Goal: Task Accomplishment & Management: Manage account settings

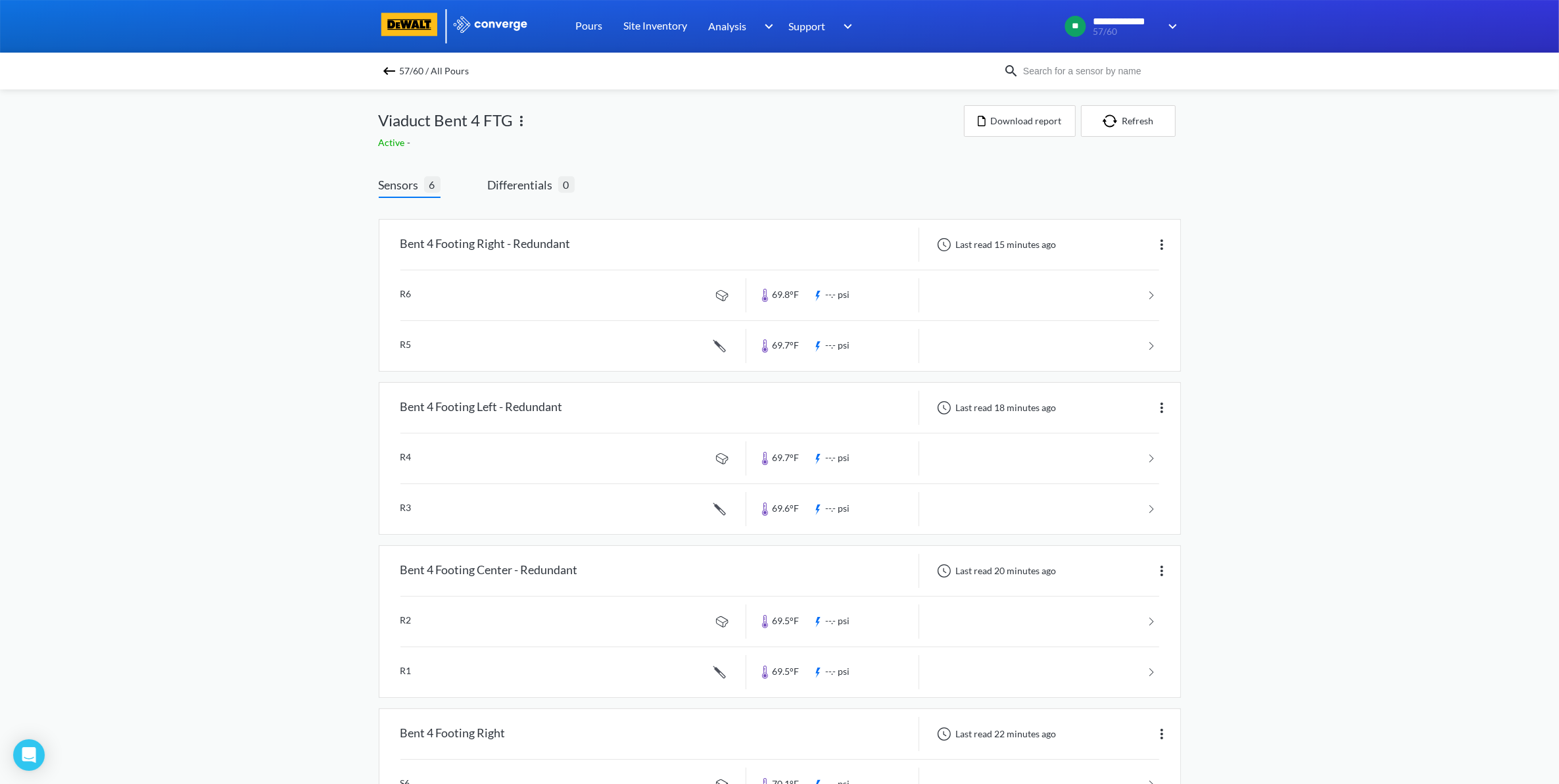
click at [391, 73] on img at bounding box center [389, 71] width 16 height 16
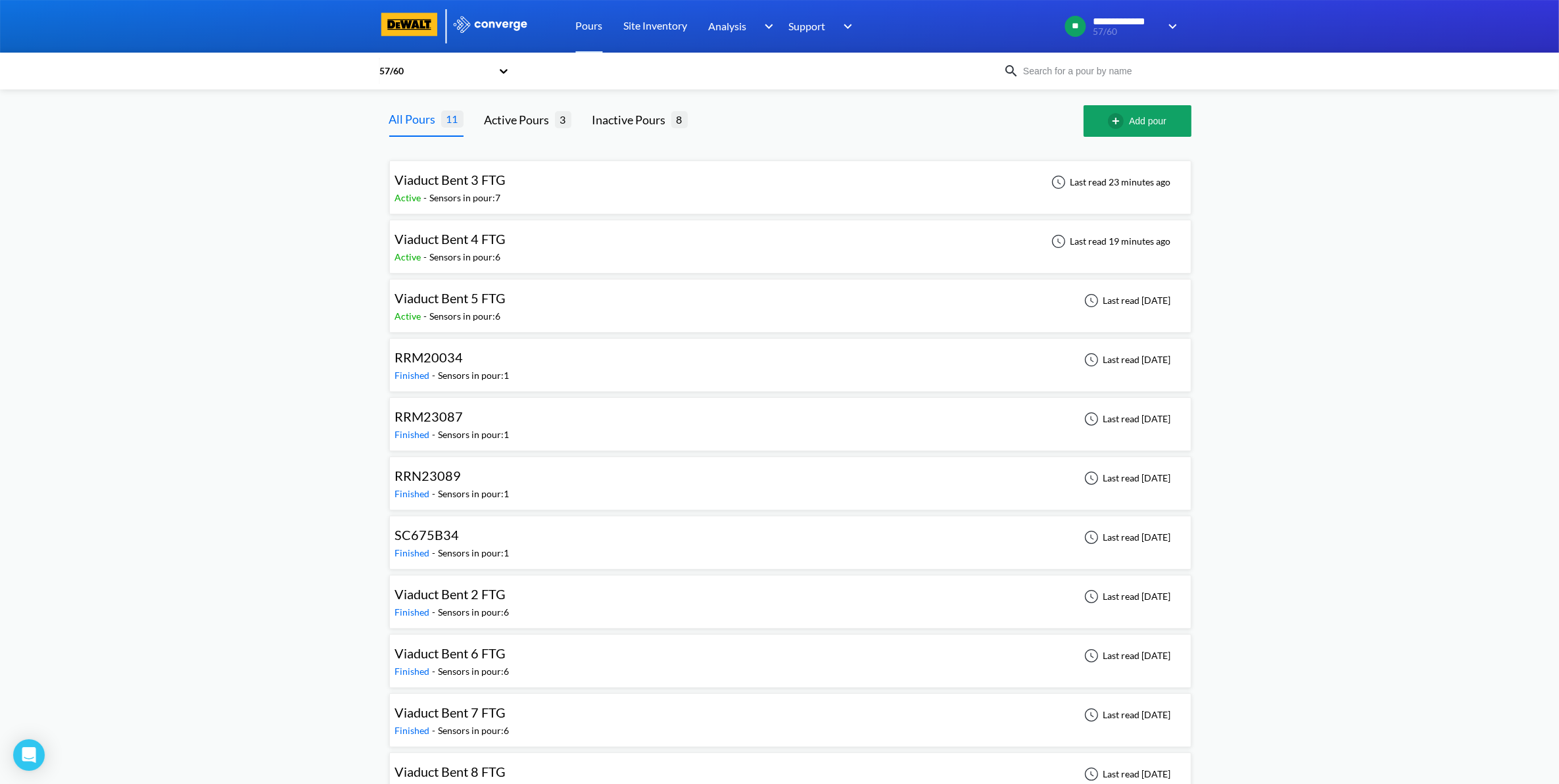
click at [585, 187] on div "Viaduct Bent 3 FTG Active - Sensors in pour: 7 Last read 23 minutes ago" at bounding box center [790, 187] width 791 height 42
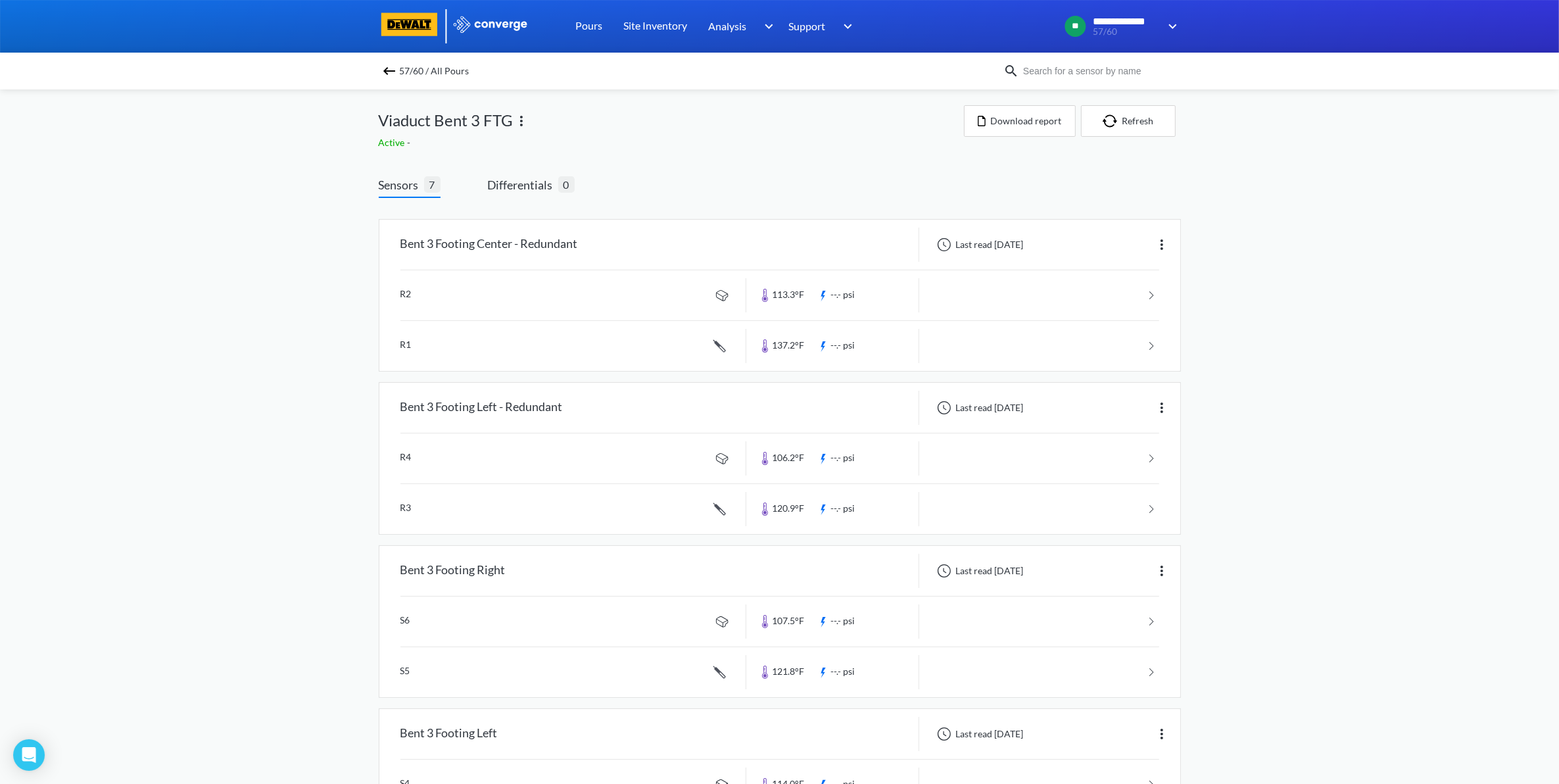
click at [398, 70] on img at bounding box center [389, 71] width 16 height 16
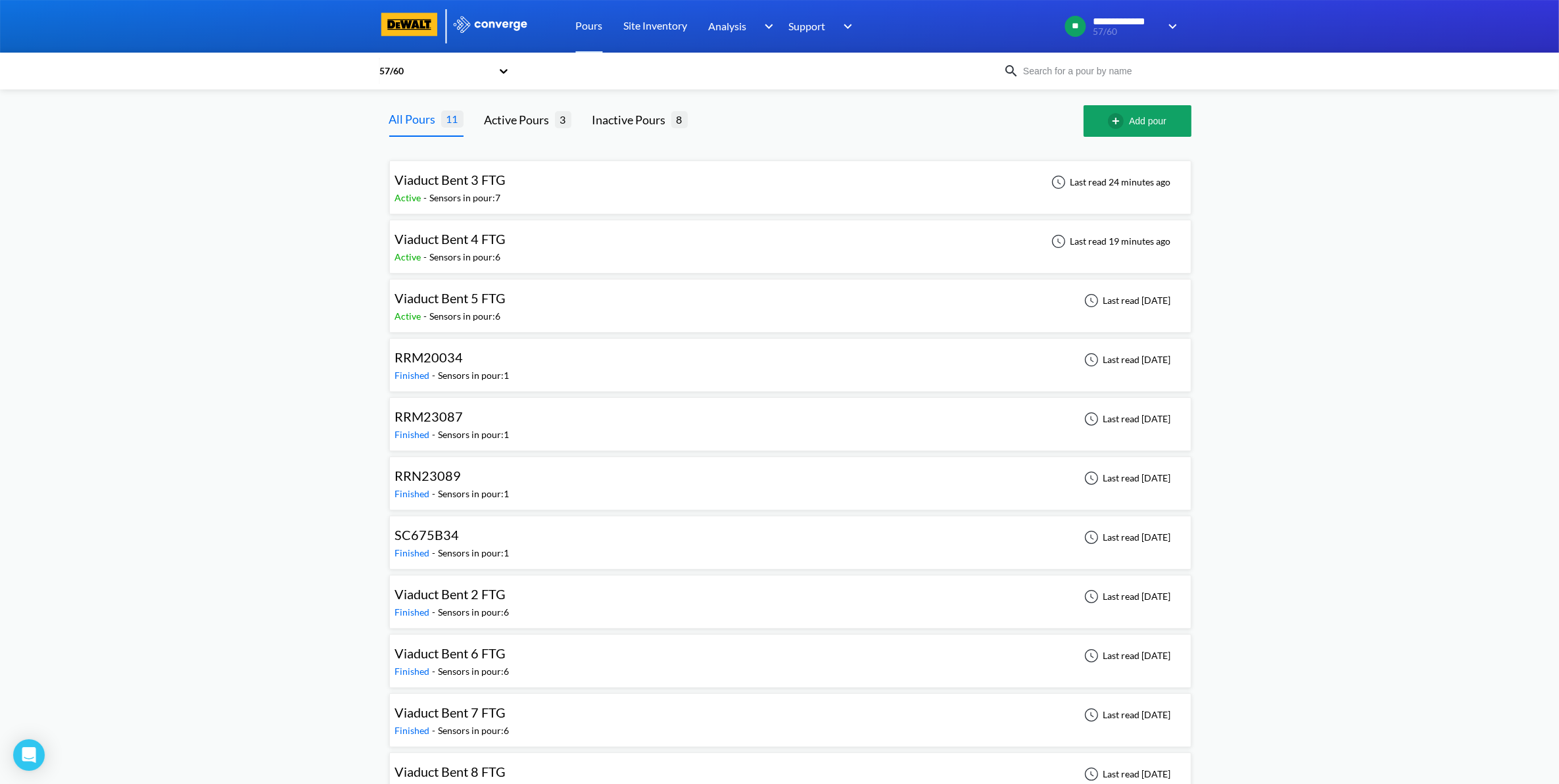
click at [734, 191] on div "Viaduct Bent 3 FTG Active - Sensors in pour: 7 Last read 24 minutes ago" at bounding box center [790, 187] width 791 height 42
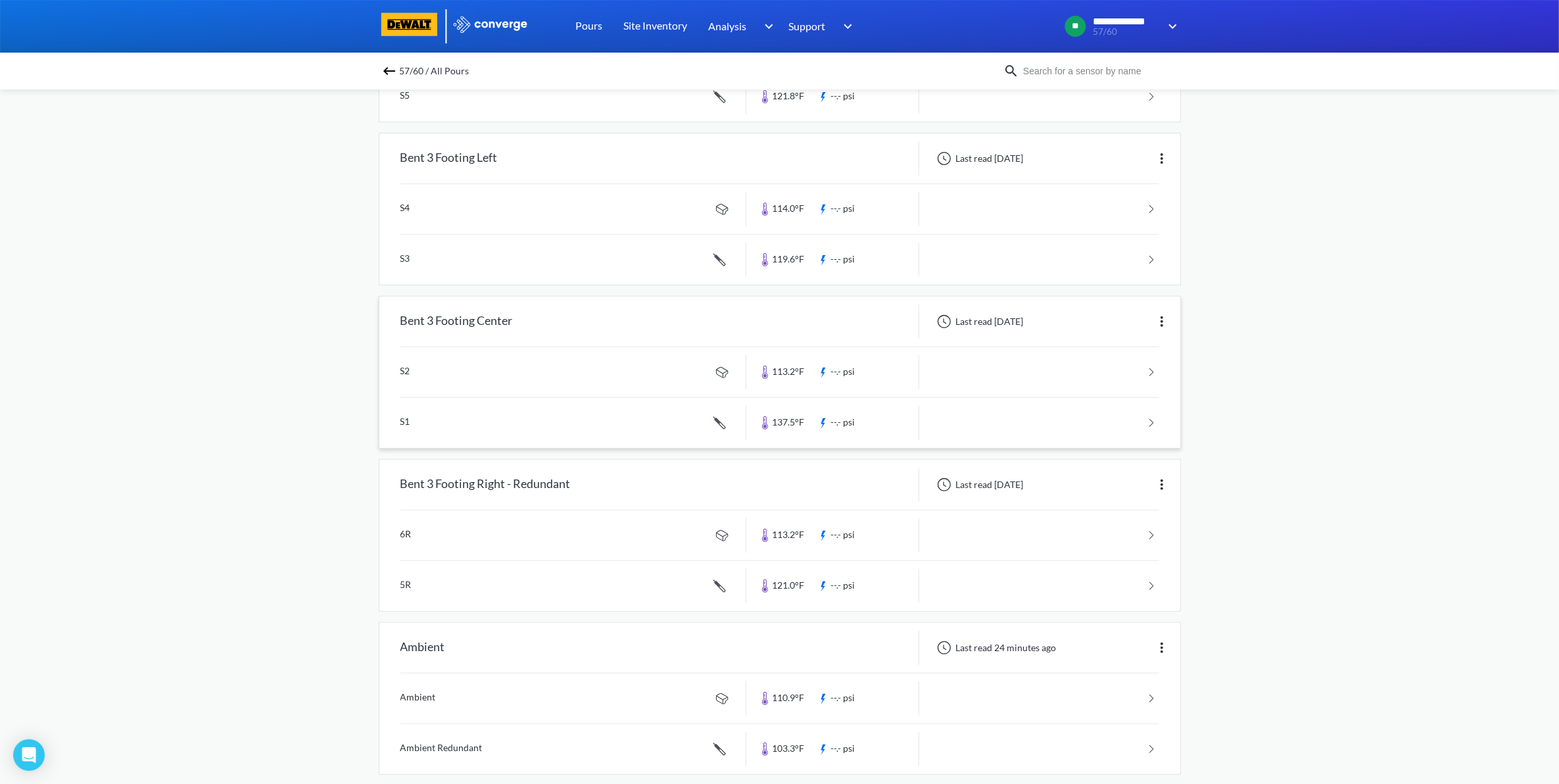
scroll to position [596, 0]
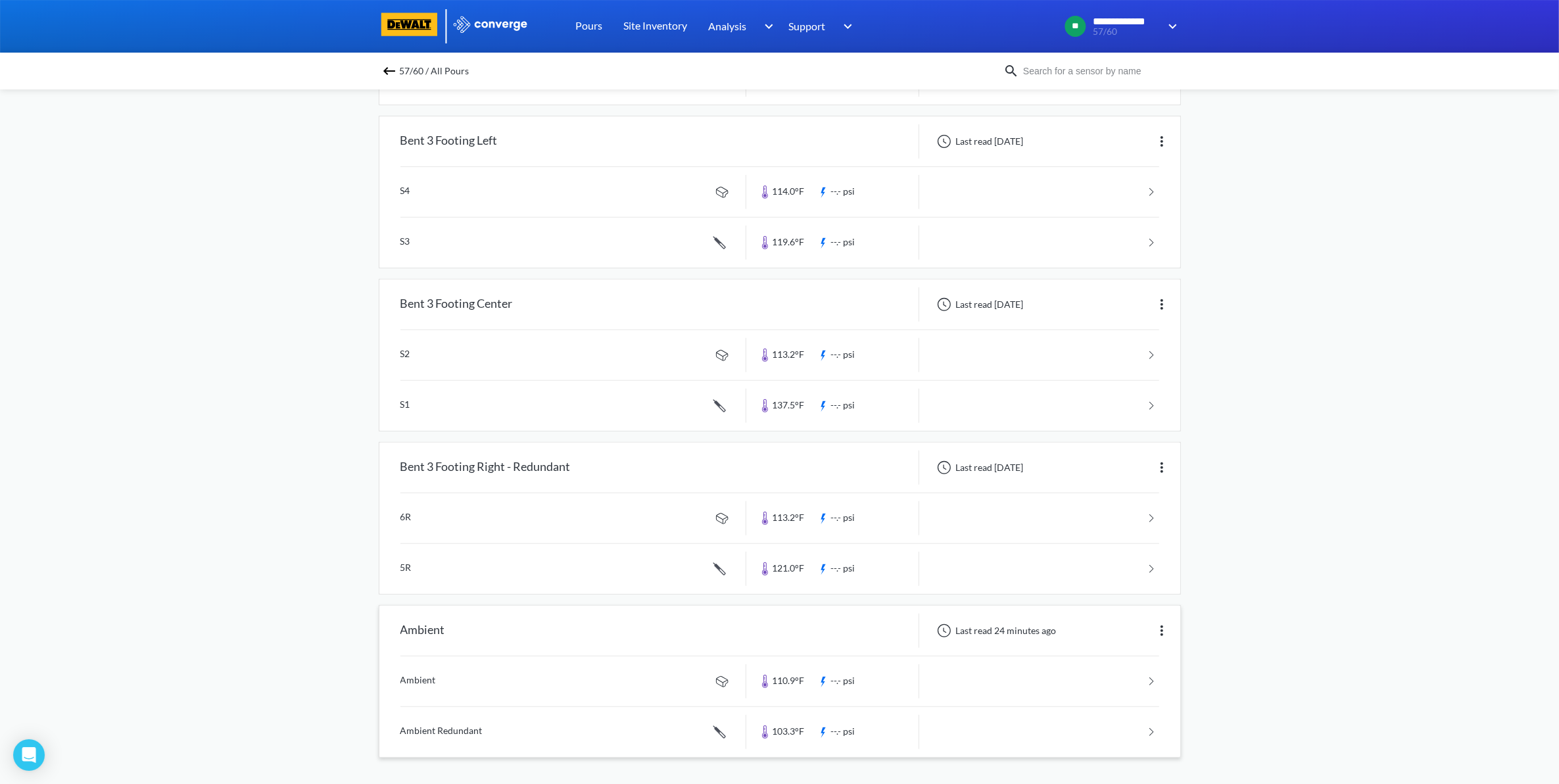
click at [1156, 633] on img at bounding box center [1161, 630] width 16 height 16
click at [1153, 629] on div "Edit" at bounding box center [1128, 630] width 84 height 25
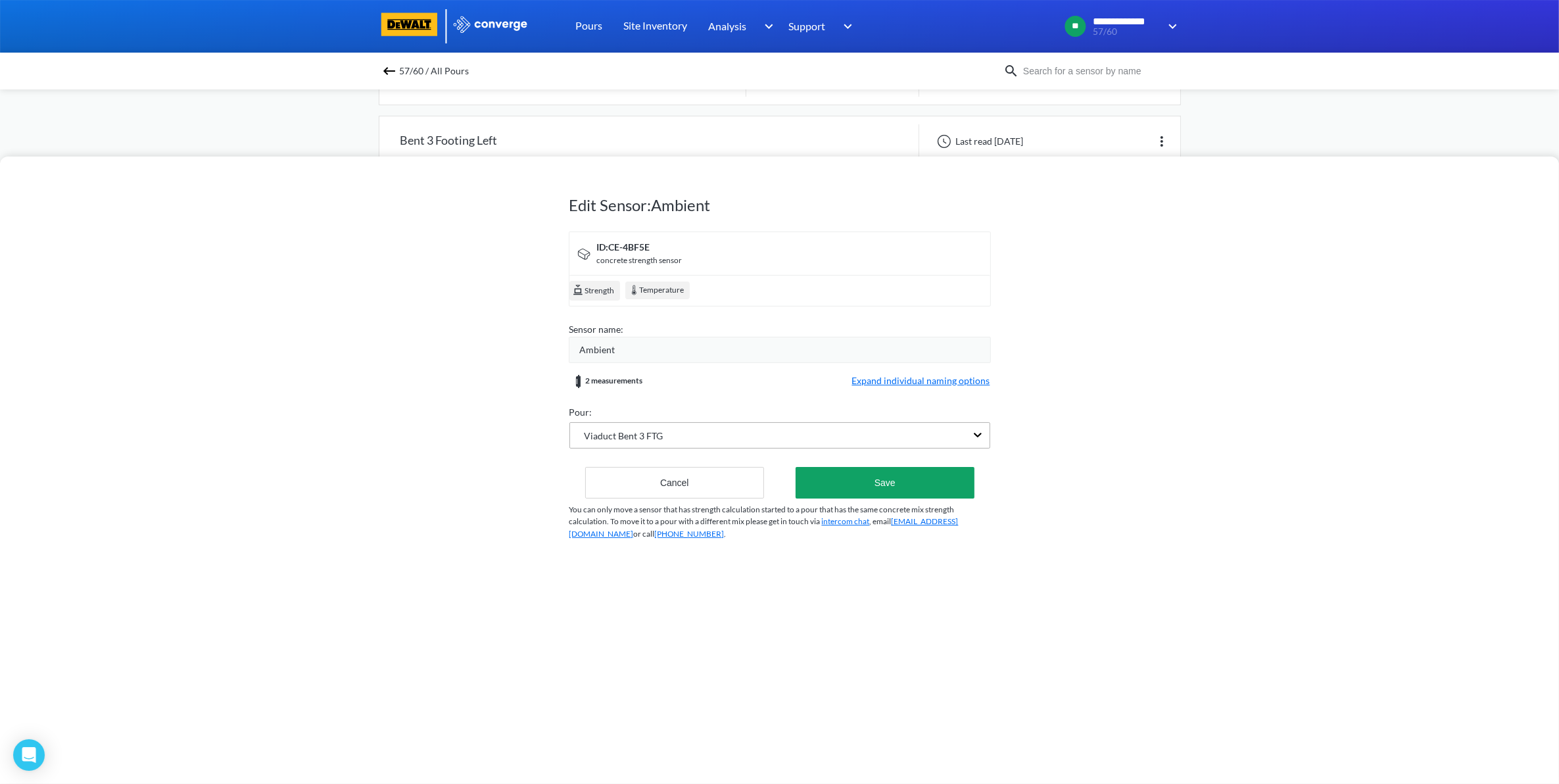
click at [809, 432] on div "Viaduct Bent 3 FTG" at bounding box center [767, 435] width 396 height 25
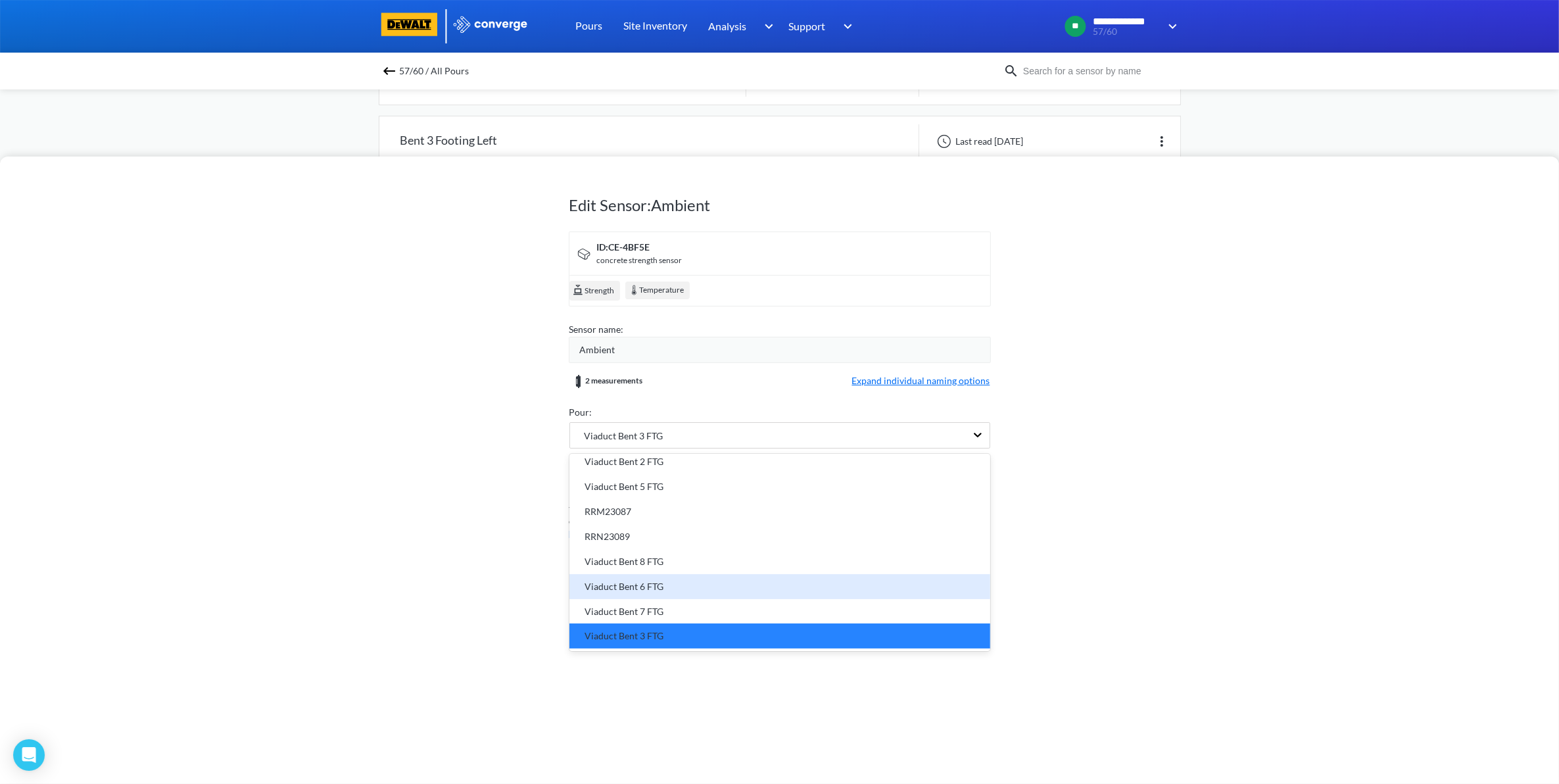
scroll to position [0, 0]
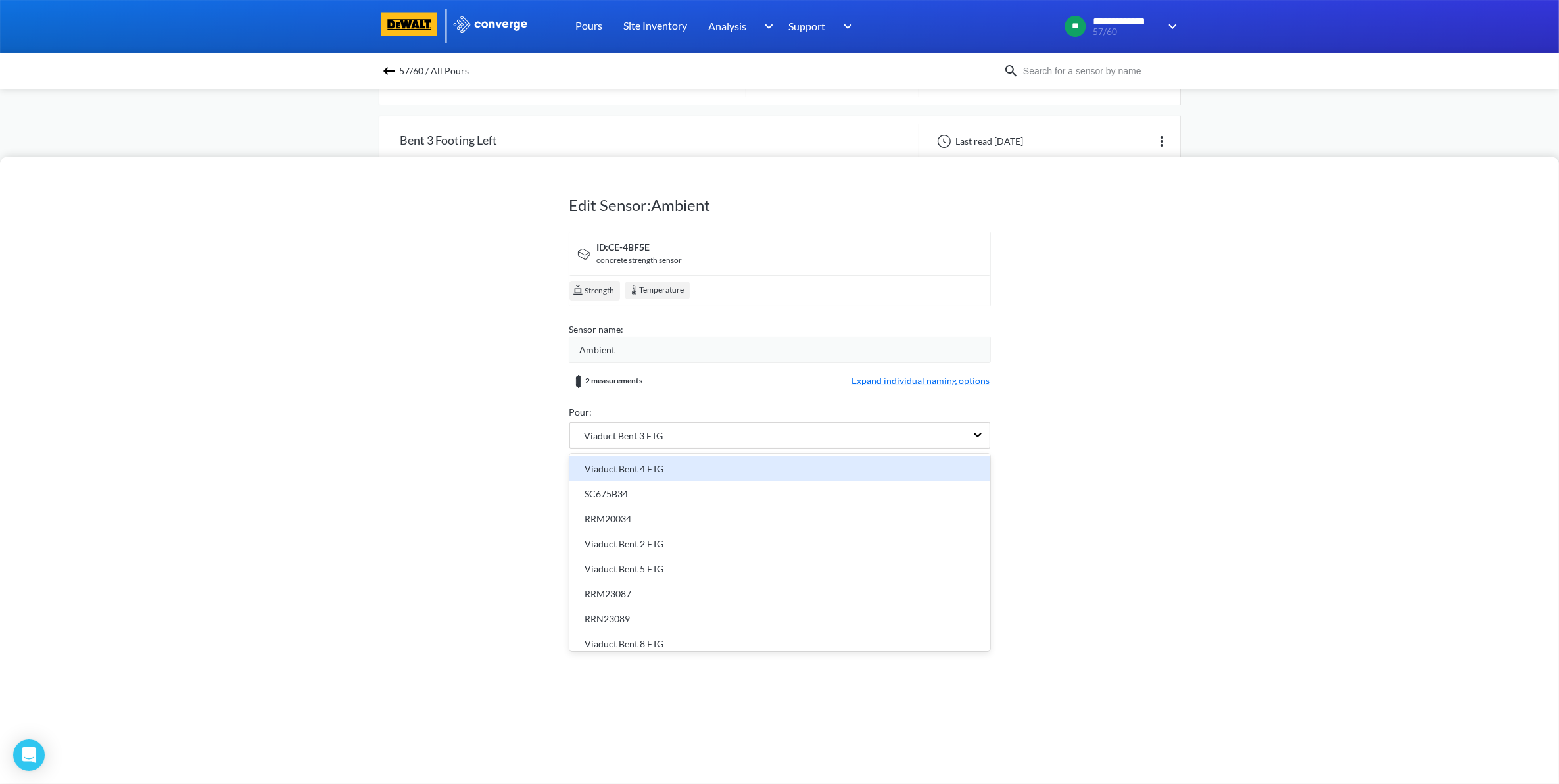
click at [664, 462] on div "Viaduct Bent 4 FTG" at bounding box center [780, 469] width 405 height 15
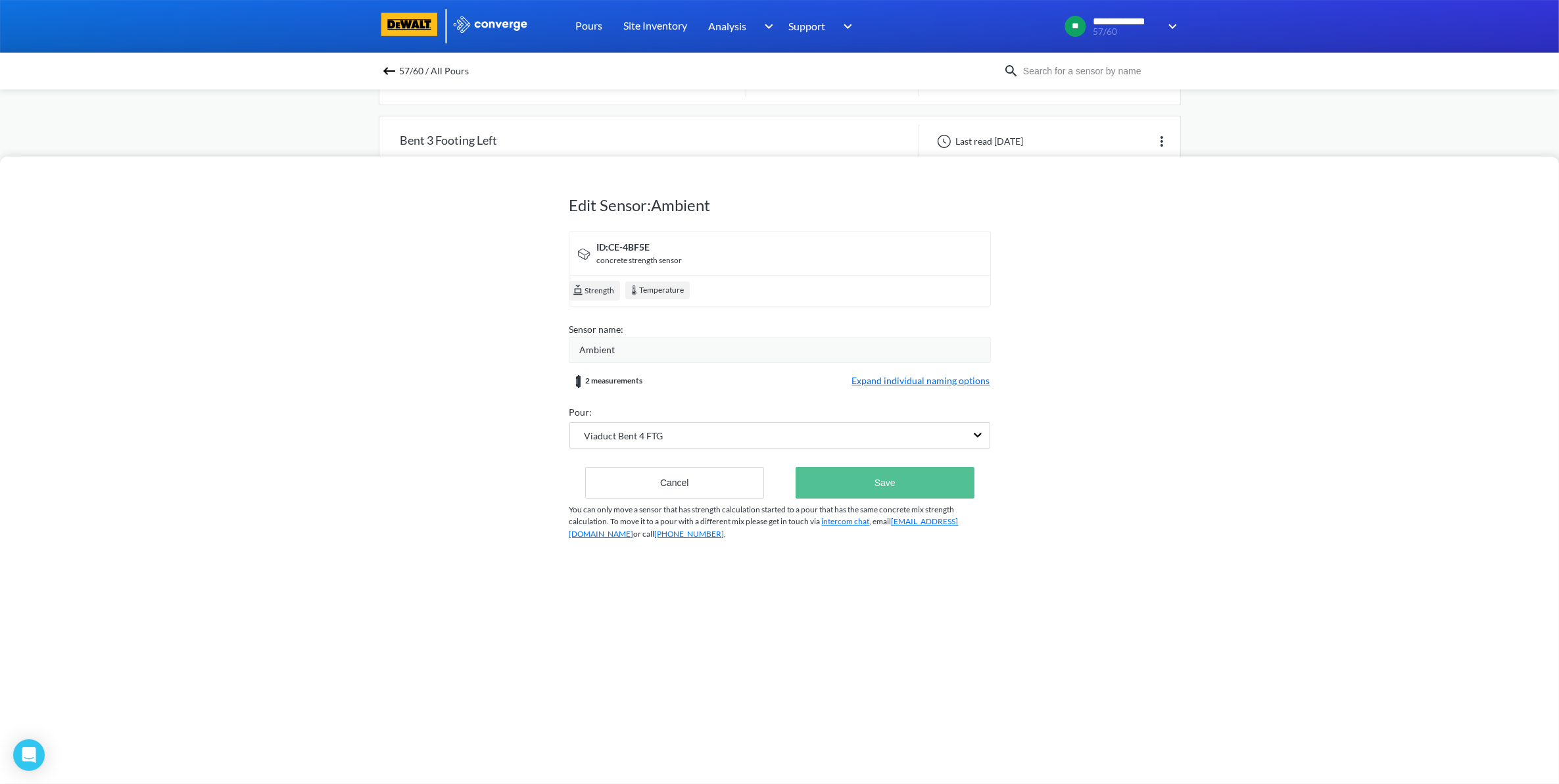
click at [850, 490] on button "Save" at bounding box center [884, 482] width 178 height 32
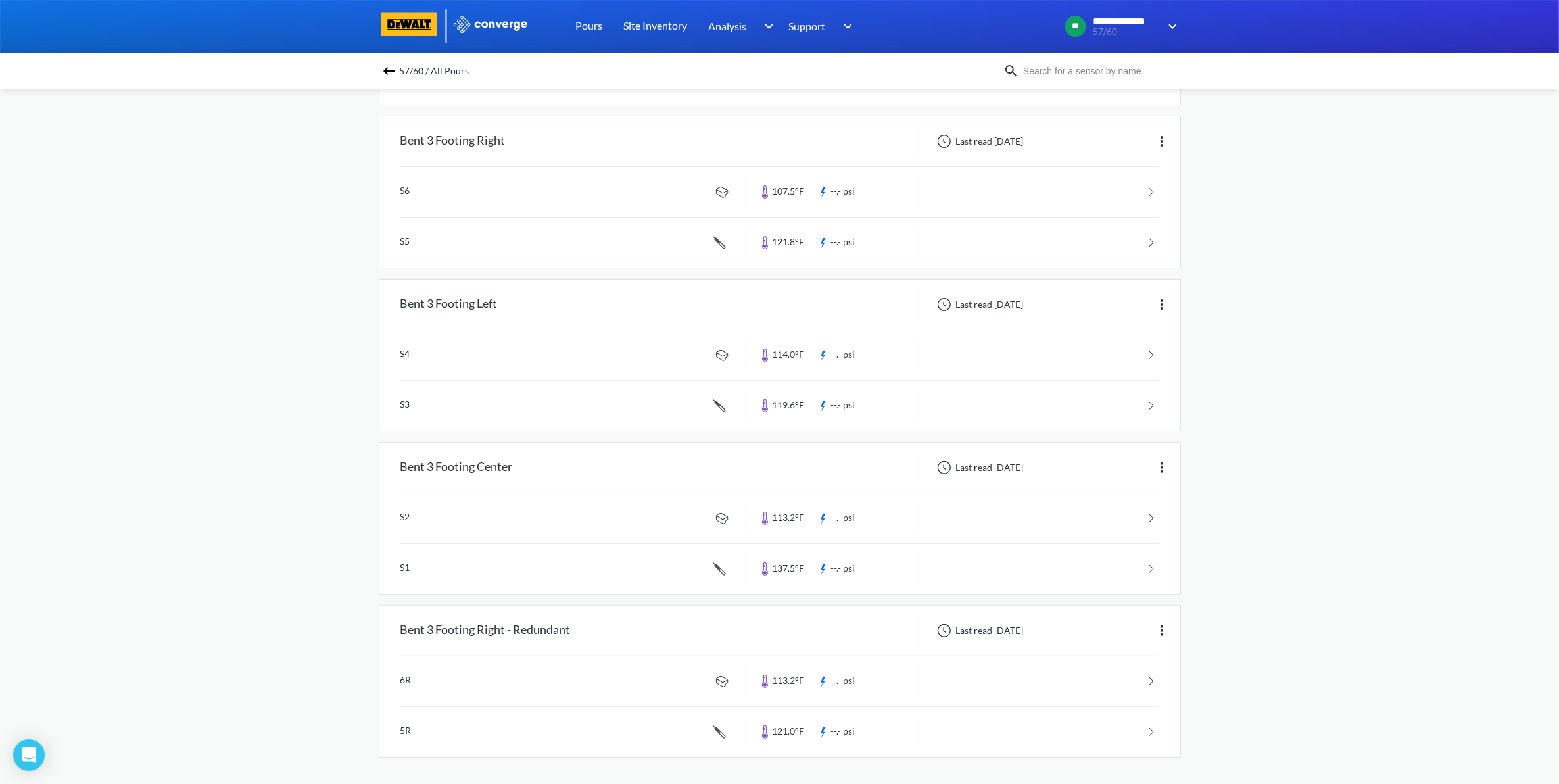
click at [396, 73] on img at bounding box center [389, 71] width 16 height 16
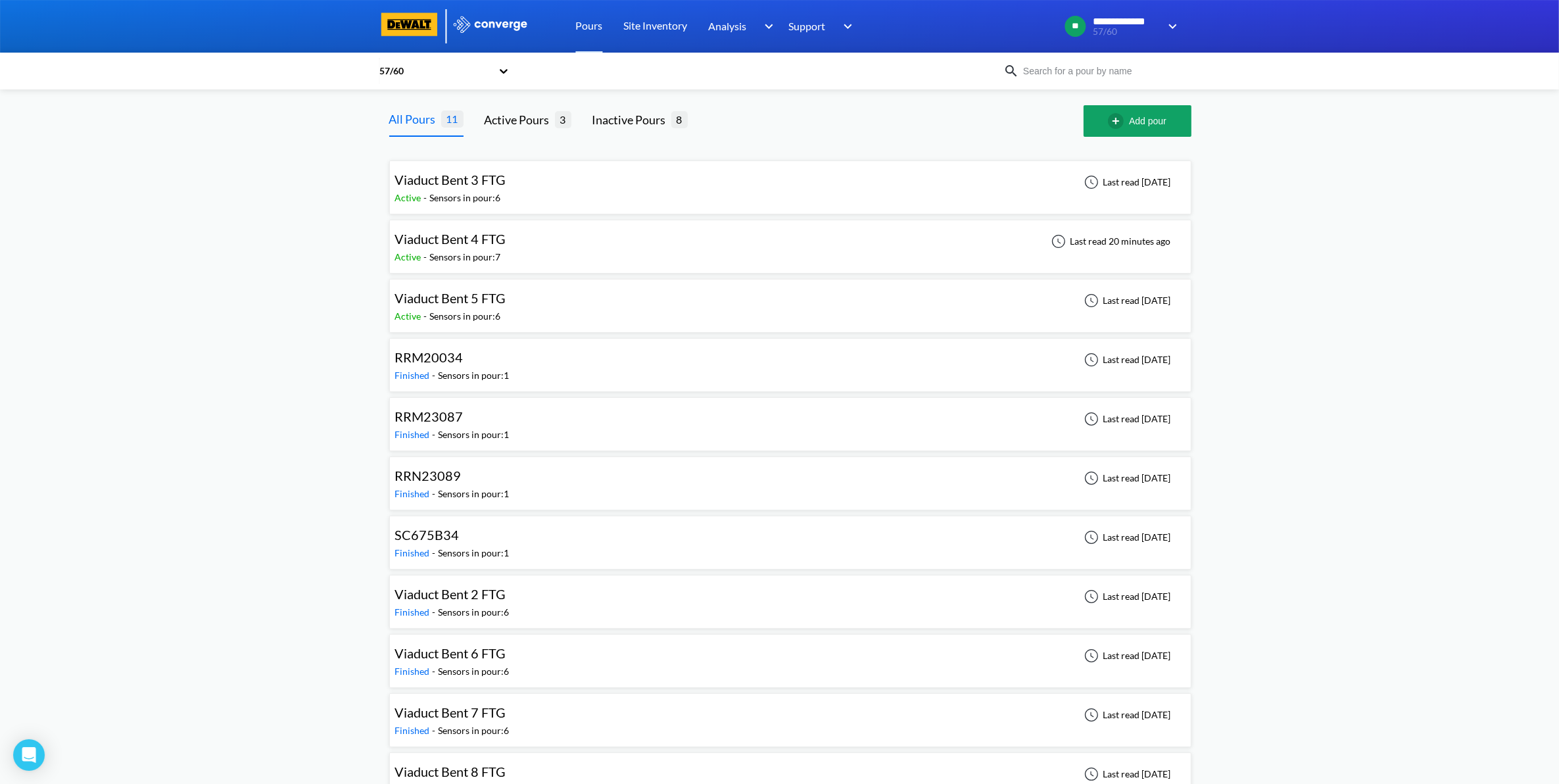
scroll to position [36, 0]
